Goal: Task Accomplishment & Management: Use online tool/utility

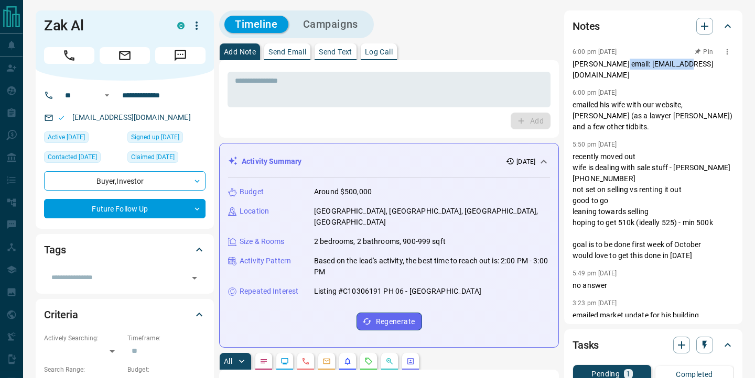
drag, startPoint x: 617, startPoint y: 65, endPoint x: 690, endPoint y: 64, distance: 73.4
click at [690, 64] on p "[PERSON_NAME] email: [EMAIL_ADDRESS][DOMAIN_NAME]" at bounding box center [652, 70] width 161 height 22
copy p "[EMAIL_ADDRESS][DOMAIN_NAME]"
drag, startPoint x: 188, startPoint y: 117, endPoint x: 71, endPoint y: 120, distance: 116.4
click at [71, 120] on div "[EMAIL_ADDRESS][DOMAIN_NAME]" at bounding box center [124, 117] width 161 height 17
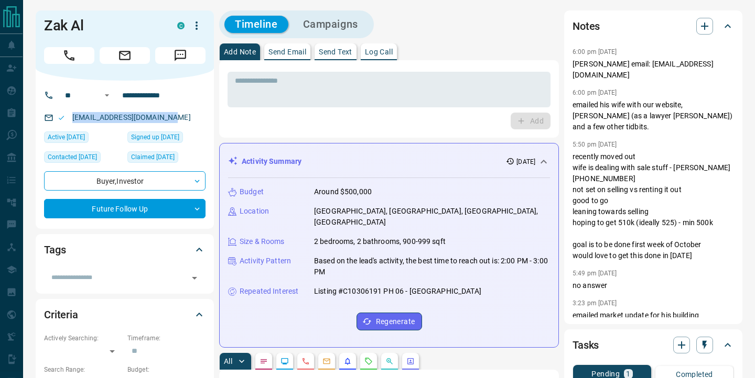
copy link "[EMAIL_ADDRESS][DOMAIN_NAME]"
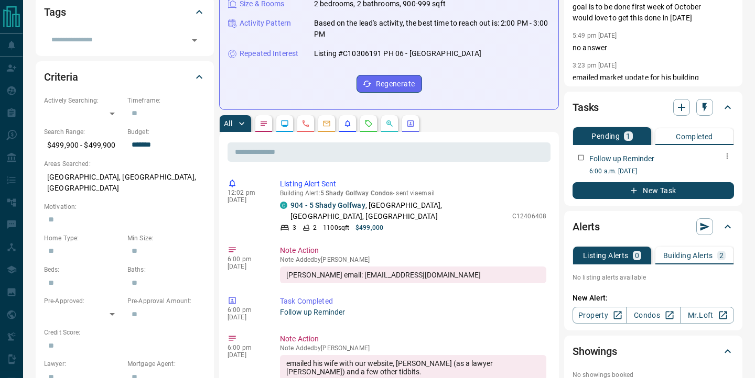
scroll to position [250, 0]
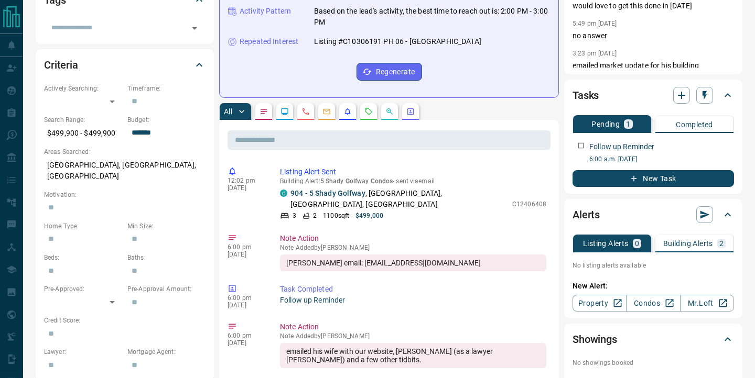
click at [681, 243] on p "Building Alerts" at bounding box center [688, 243] width 50 height 7
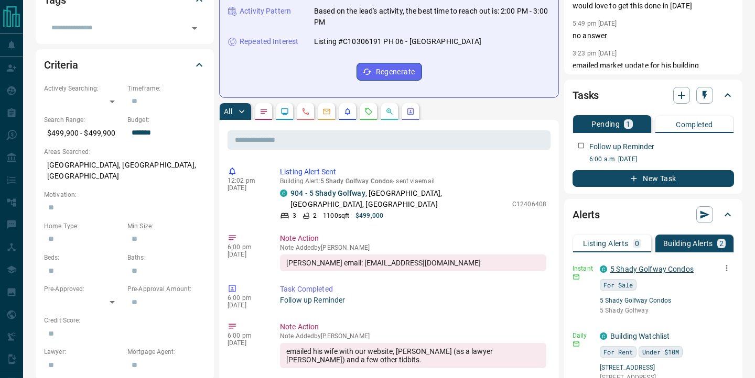
click at [632, 265] on link "5 Shady Golfway Condos" at bounding box center [651, 269] width 83 height 8
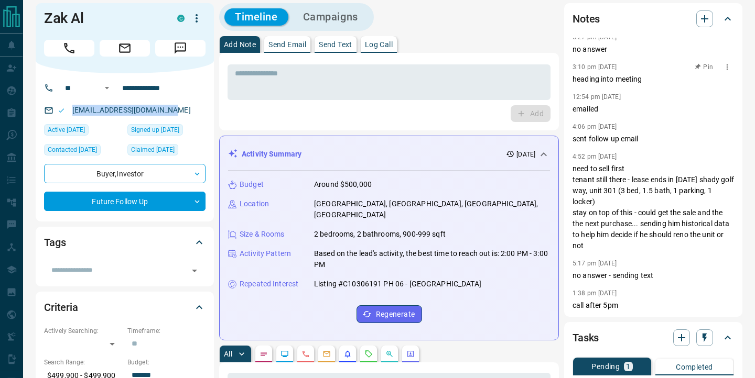
scroll to position [321, 0]
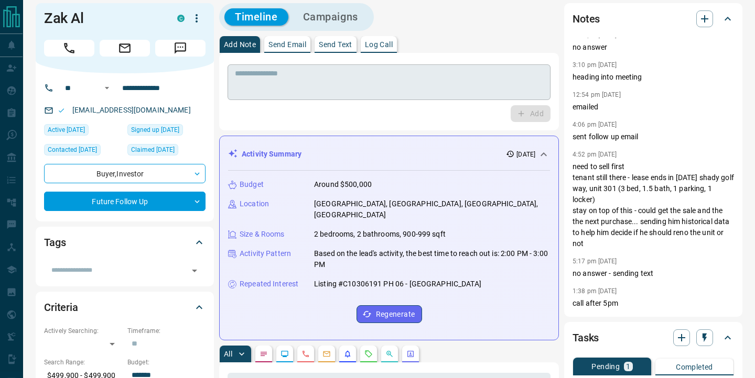
click at [304, 73] on textarea at bounding box center [389, 82] width 308 height 27
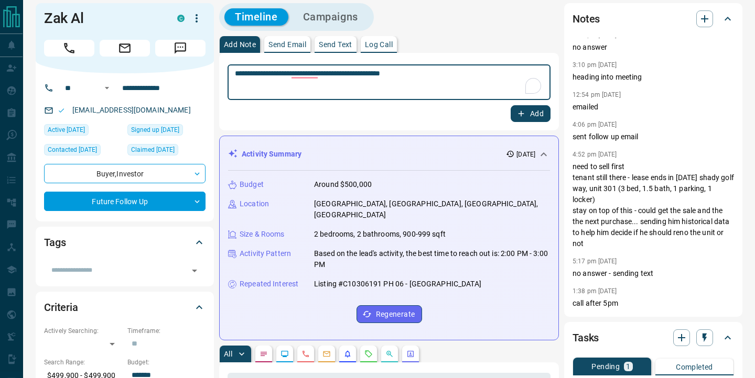
type textarea "**********"
click at [524, 113] on icon "button" at bounding box center [520, 113] width 9 height 9
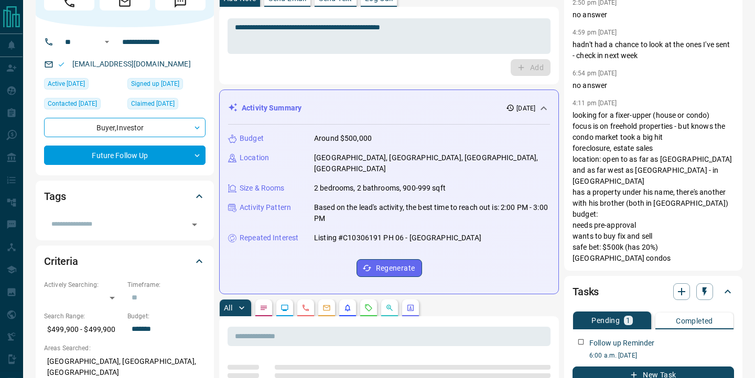
scroll to position [133, 0]
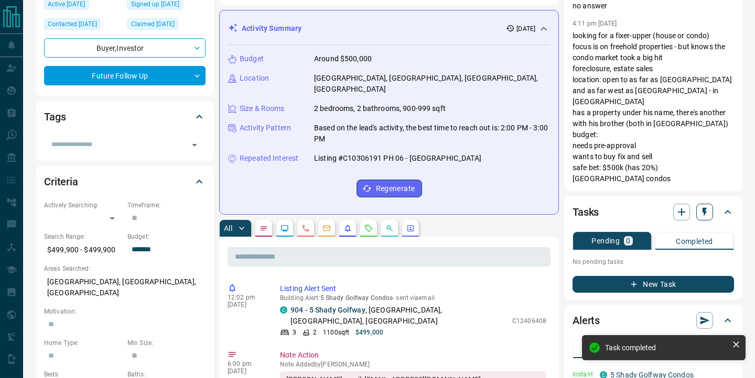
click at [705, 210] on icon "button" at bounding box center [704, 212] width 4 height 9
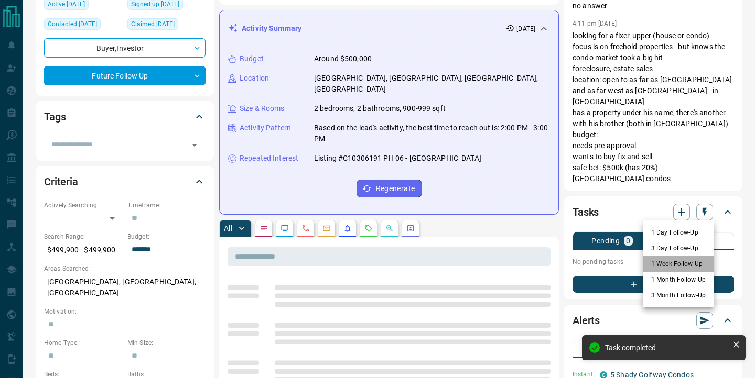
click at [685, 263] on li "1 Week Follow-Up" at bounding box center [678, 264] width 71 height 16
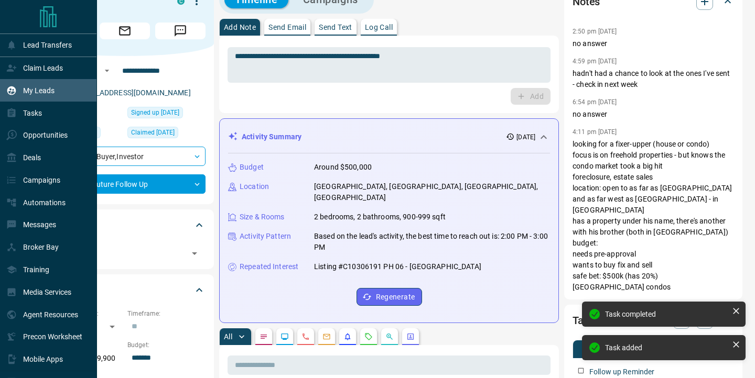
scroll to position [0, 0]
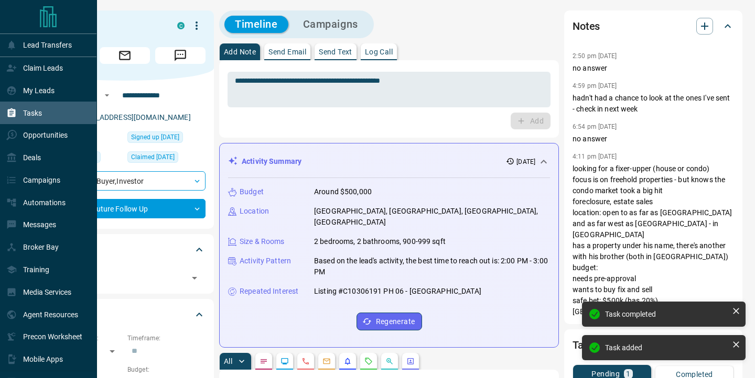
click at [42, 110] on p "Tasks" at bounding box center [32, 113] width 19 height 8
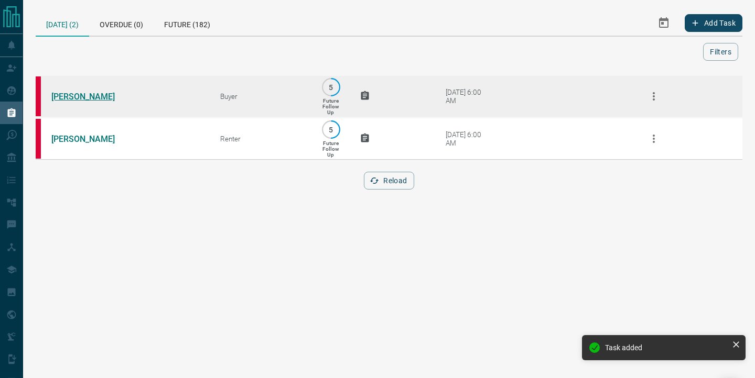
click at [90, 99] on link "[PERSON_NAME]" at bounding box center [90, 97] width 79 height 10
